Goal: Find specific page/section: Find specific page/section

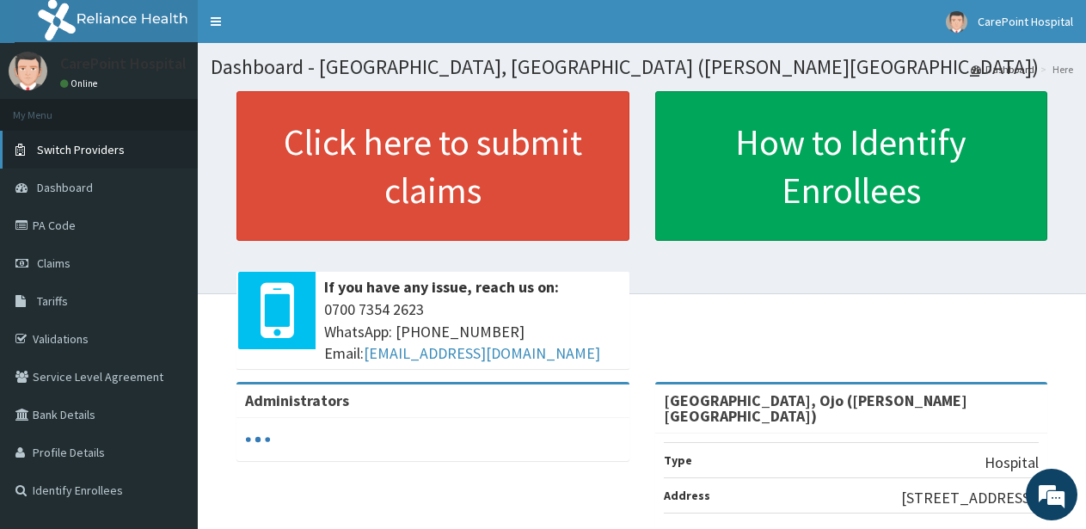
click at [101, 156] on span "Switch Providers" at bounding box center [81, 149] width 88 height 15
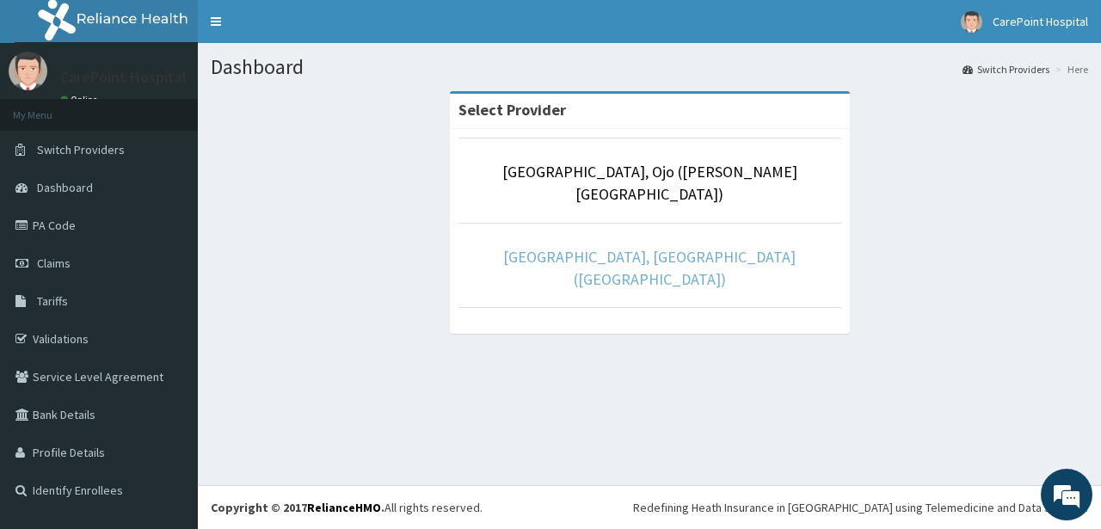
click at [641, 247] on link "CarePoint Hospital, Egbeda (Shefi Hospital)" at bounding box center [649, 268] width 292 height 42
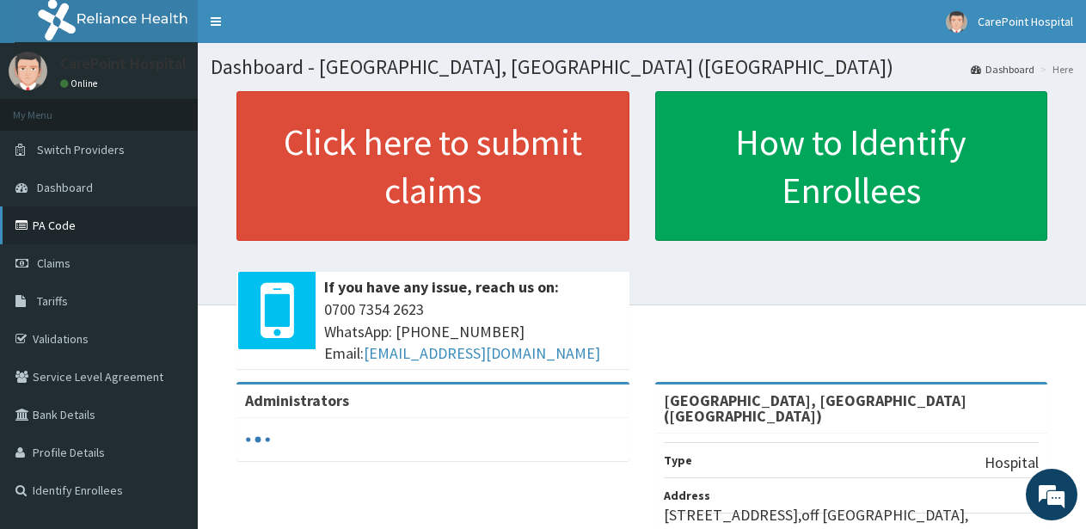
click at [58, 224] on link "PA Code" at bounding box center [99, 225] width 198 height 38
